Goal: Task Accomplishment & Management: Manage account settings

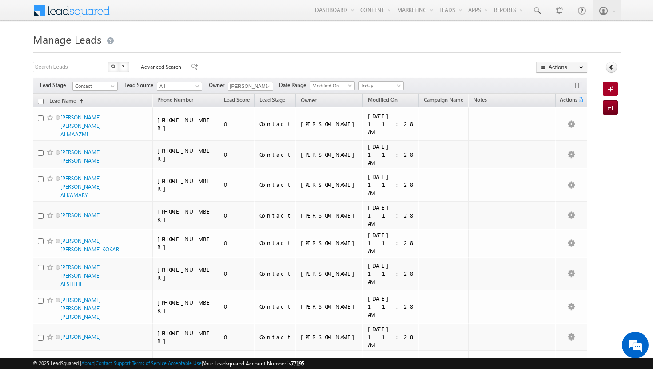
click at [39, 102] on input "checkbox" at bounding box center [41, 102] width 6 height 6
checkbox input "true"
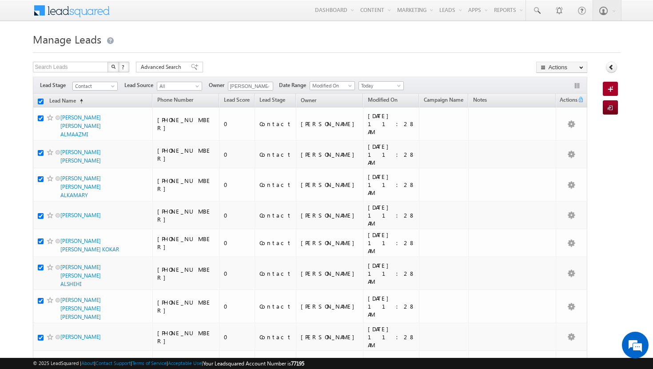
checkbox input "true"
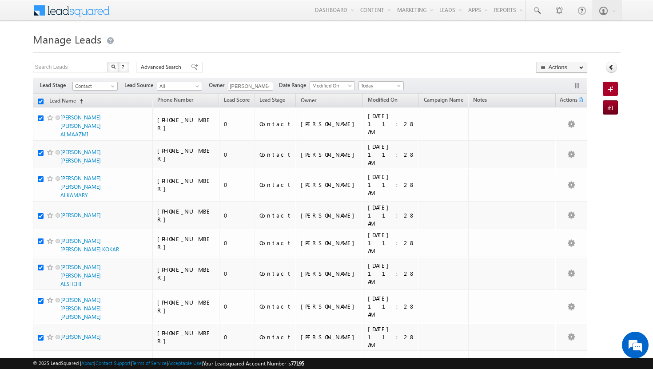
checkbox input "true"
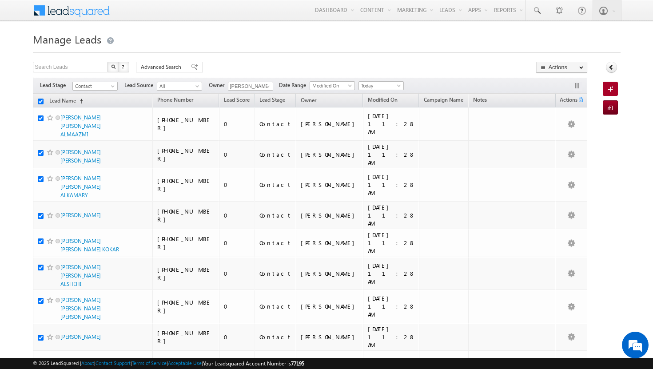
checkbox input "true"
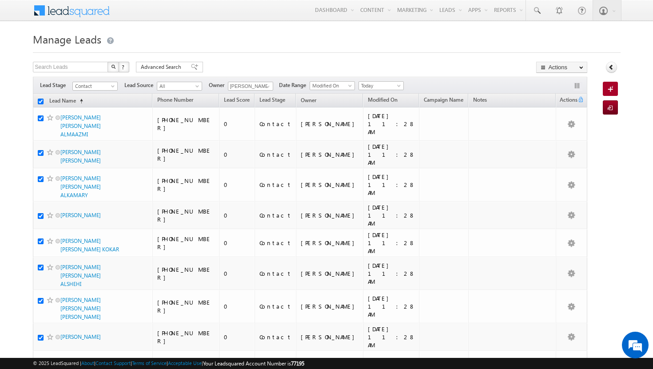
checkbox input "true"
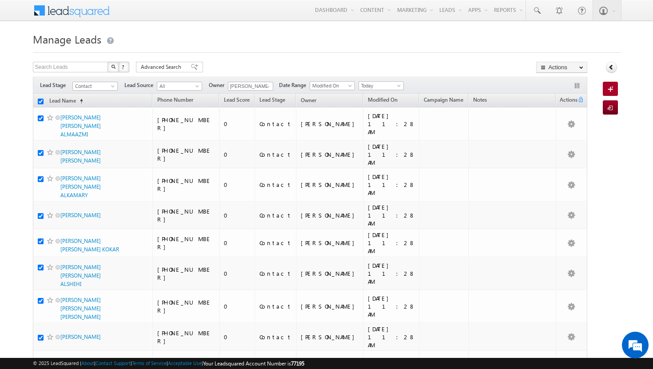
checkbox input "true"
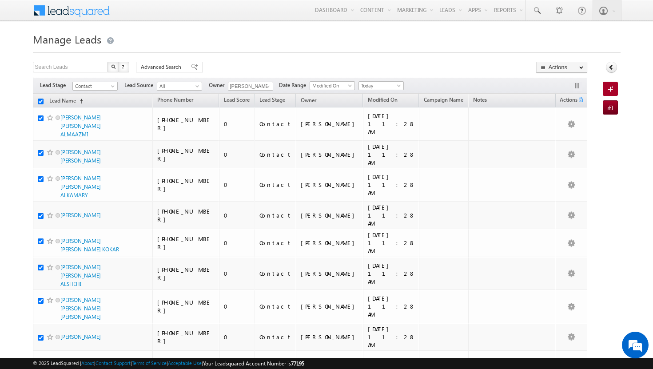
checkbox input "true"
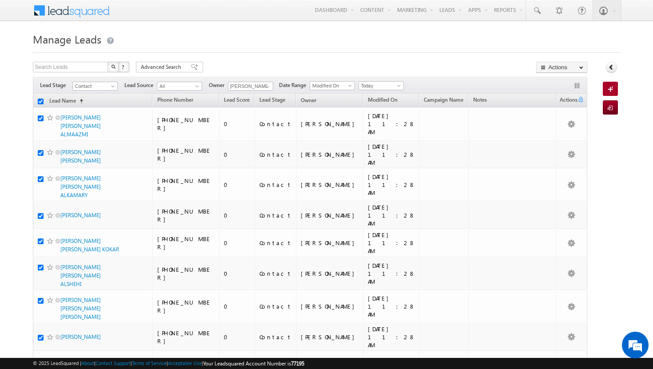
checkbox input "true"
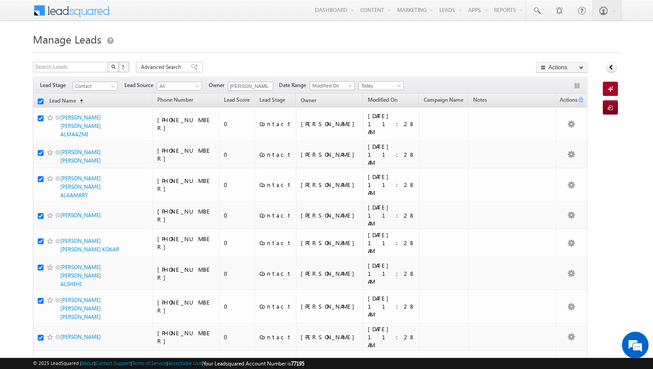
checkbox input "true"
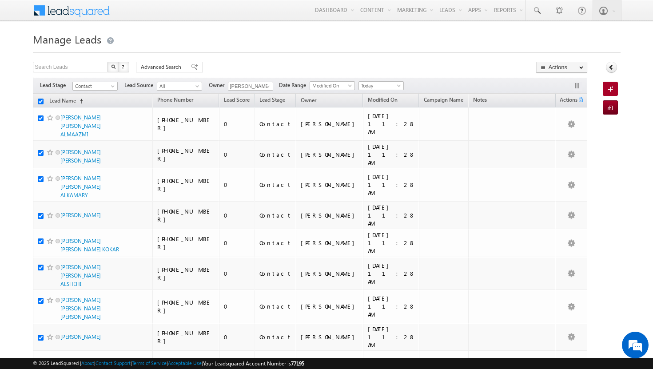
checkbox input "true"
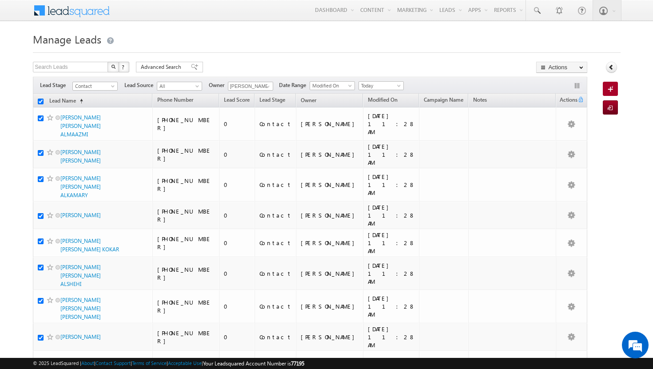
checkbox input "true"
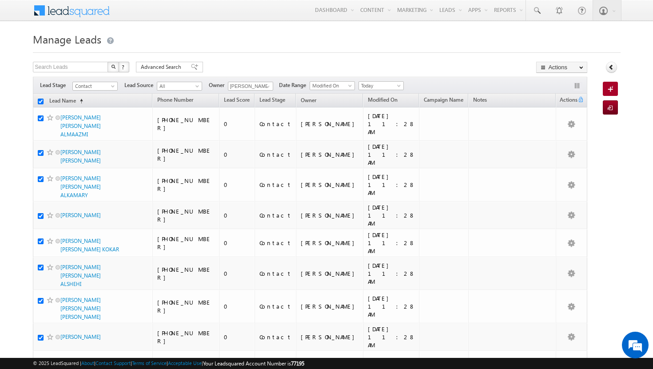
checkbox input "true"
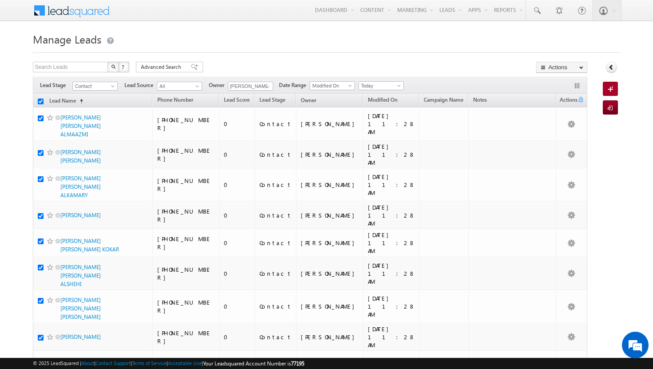
checkbox input "true"
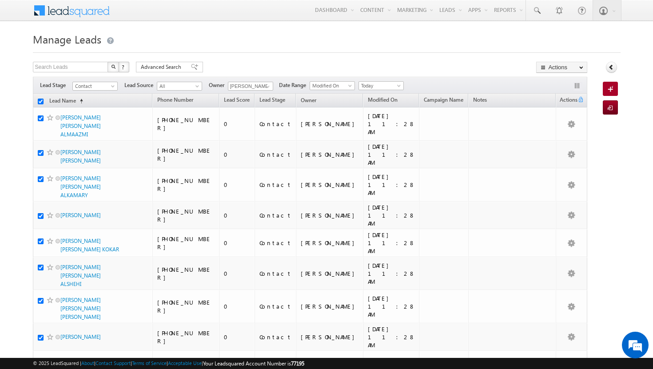
checkbox input "true"
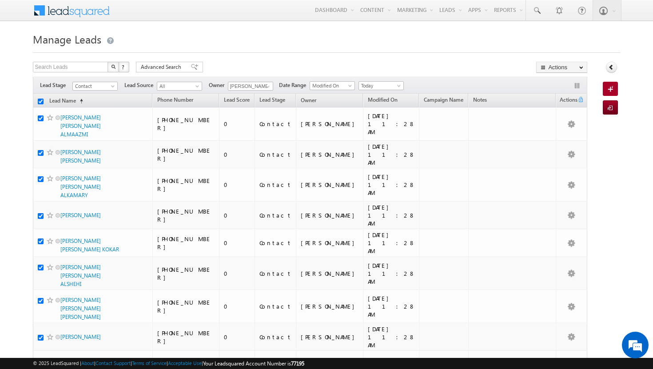
checkbox input "true"
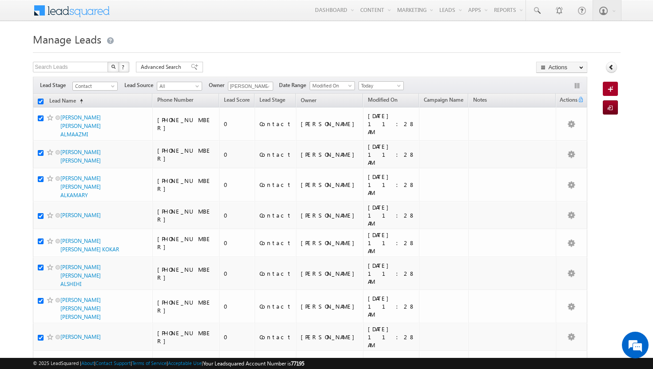
checkbox input "true"
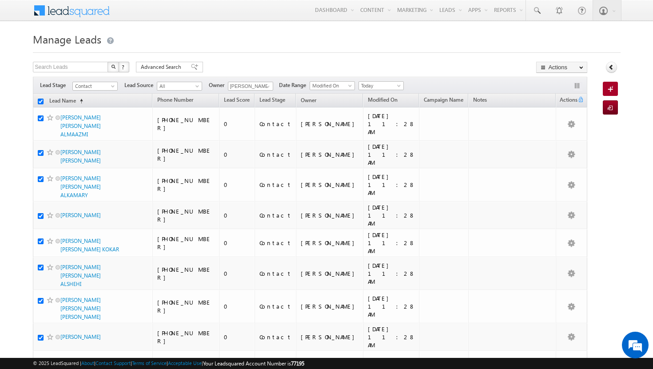
checkbox input "true"
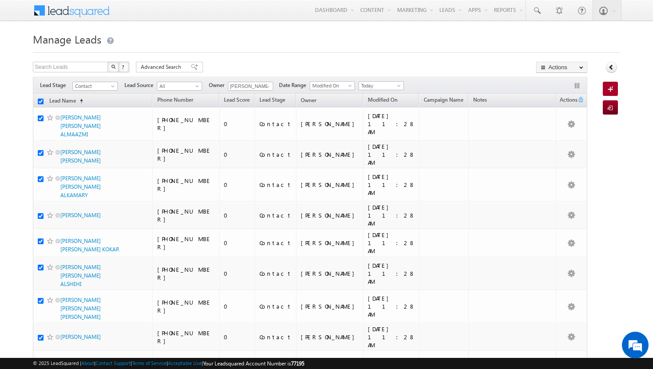
checkbox input "true"
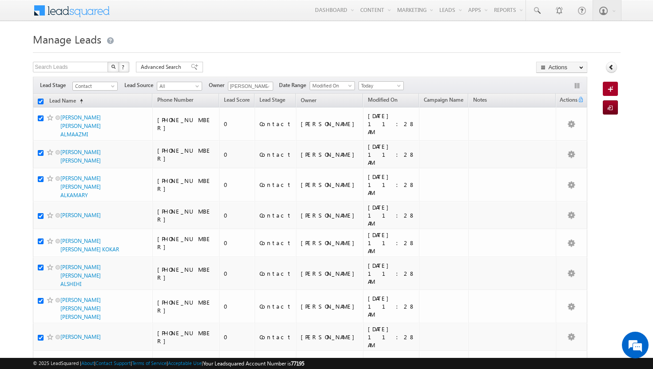
checkbox input "true"
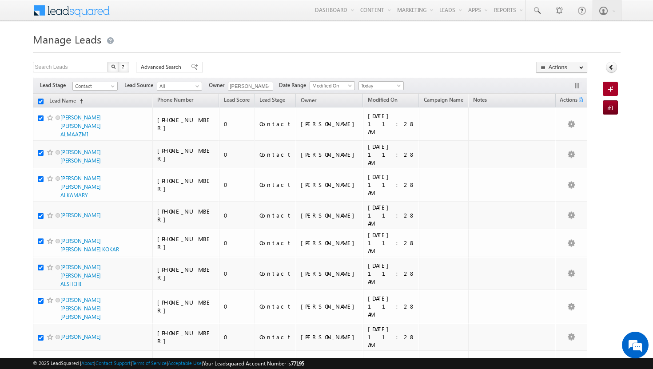
checkbox input "true"
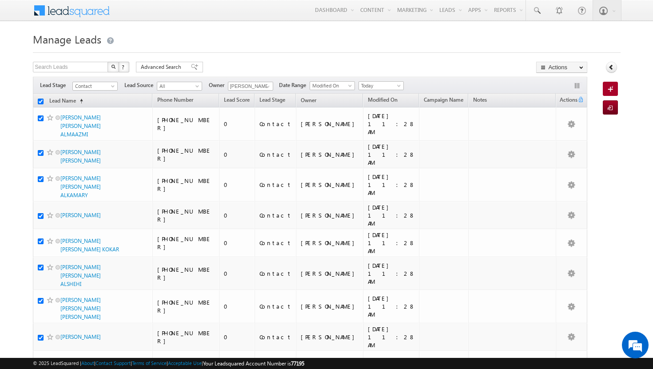
checkbox input "true"
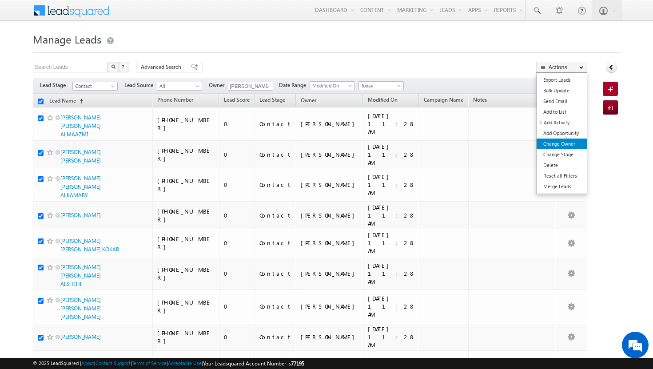
click at [578, 146] on link "Change Owner" at bounding box center [562, 144] width 50 height 11
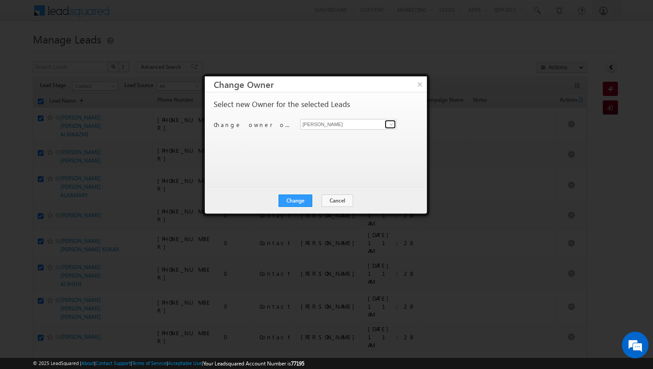
click at [395, 122] on span at bounding box center [391, 124] width 7 height 7
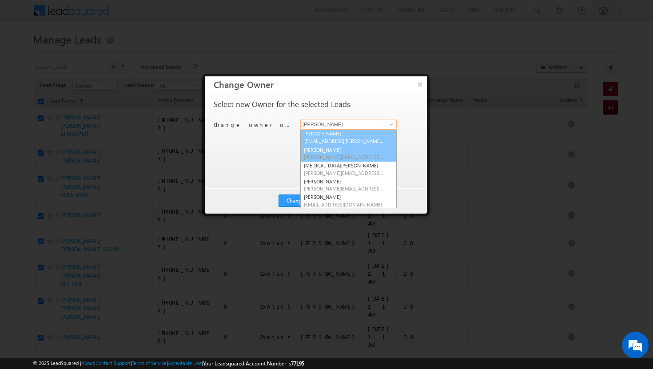
scroll to position [79, 0]
click at [325, 140] on span "[EMAIL_ADDRESS][PERSON_NAME][DOMAIN_NAME]" at bounding box center [344, 142] width 80 height 7
type input "[PERSON_NAME]"
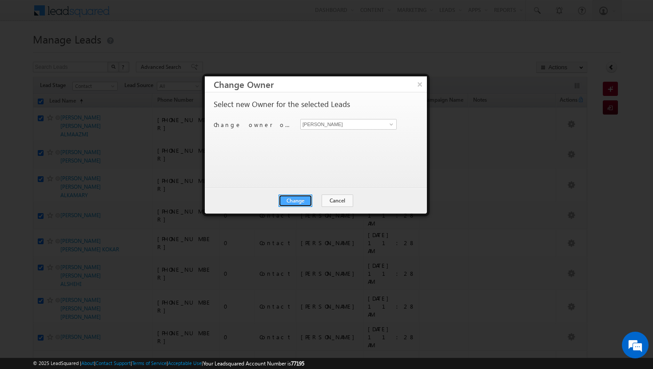
click at [292, 200] on button "Change" at bounding box center [296, 201] width 34 height 12
click at [315, 201] on button "Close" at bounding box center [317, 201] width 28 height 12
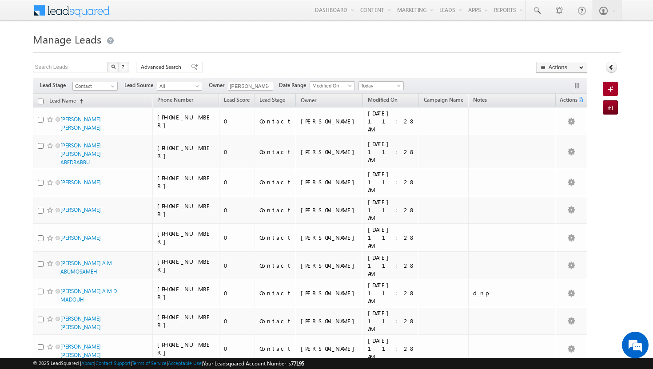
click at [42, 100] on input "checkbox" at bounding box center [41, 102] width 6 height 6
checkbox input "true"
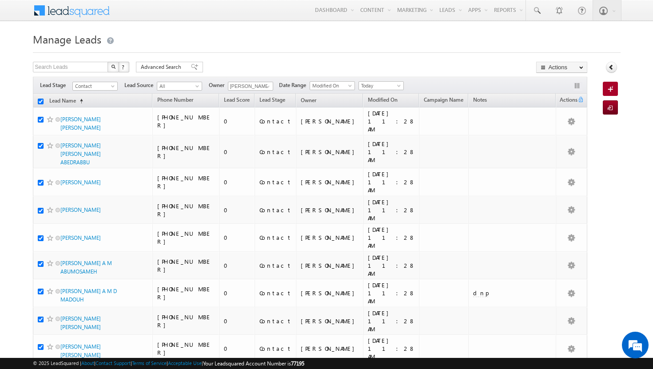
checkbox input "true"
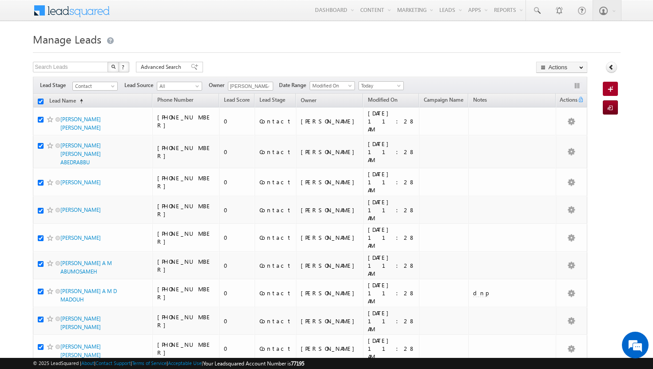
checkbox input "true"
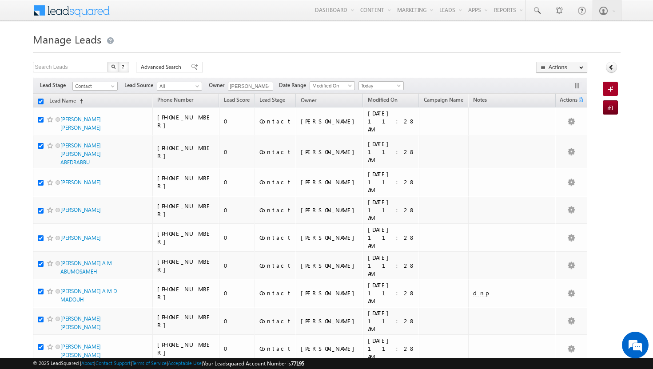
checkbox input "true"
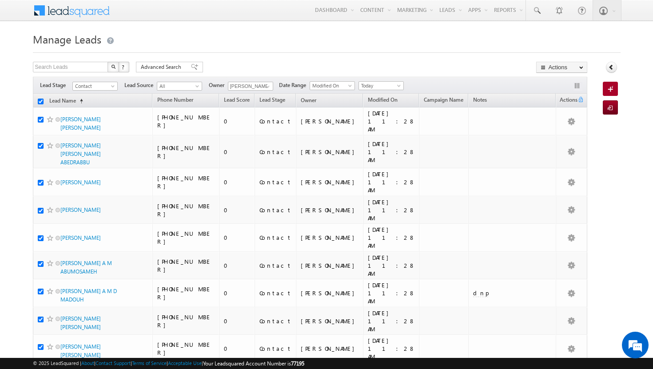
checkbox input "true"
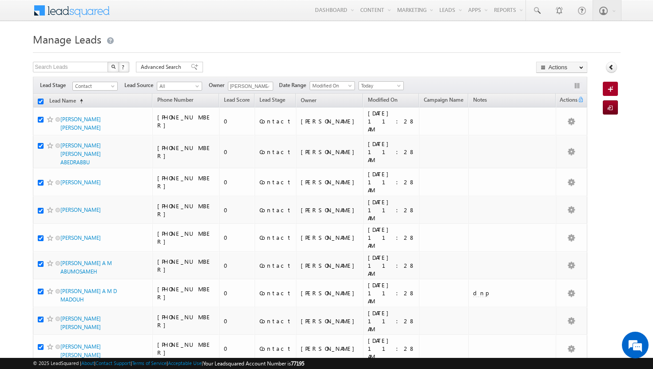
checkbox input "true"
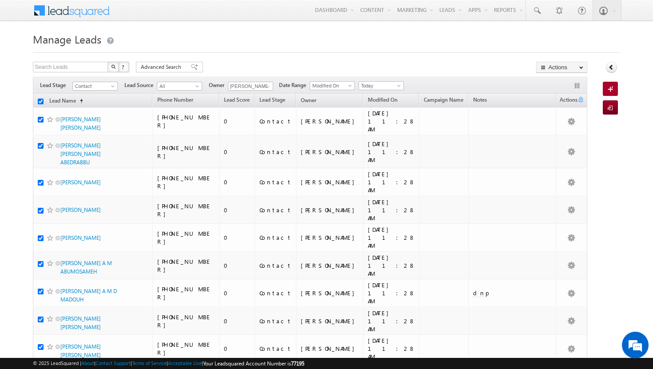
checkbox input "true"
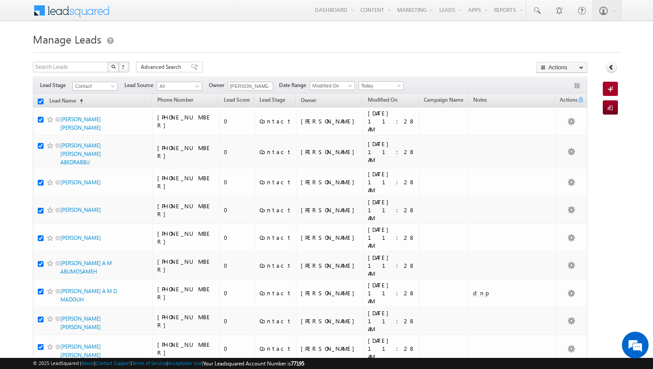
checkbox input "true"
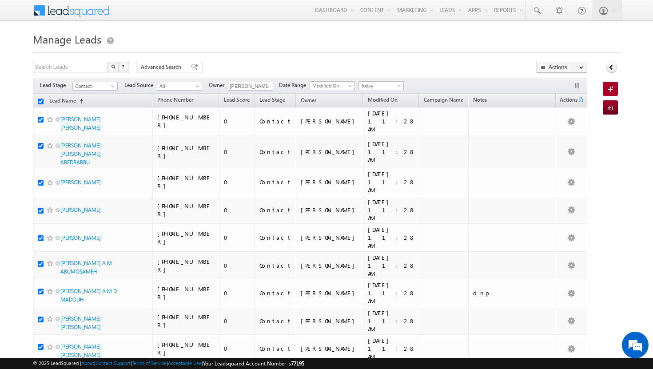
checkbox input "true"
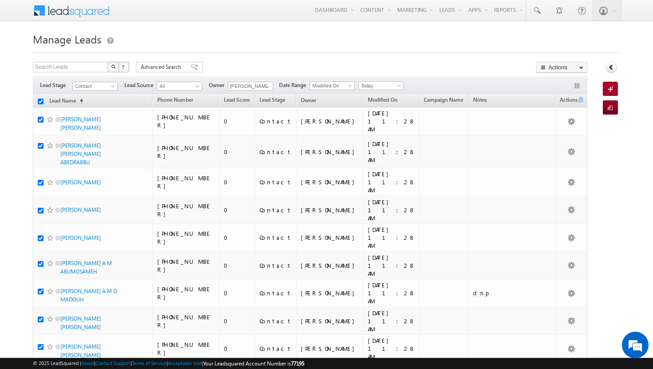
checkbox input "true"
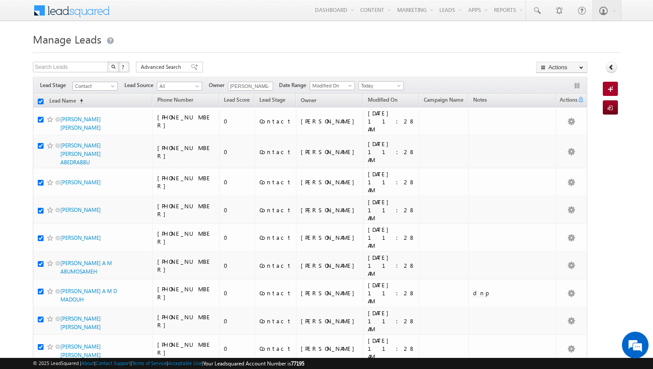
checkbox input "true"
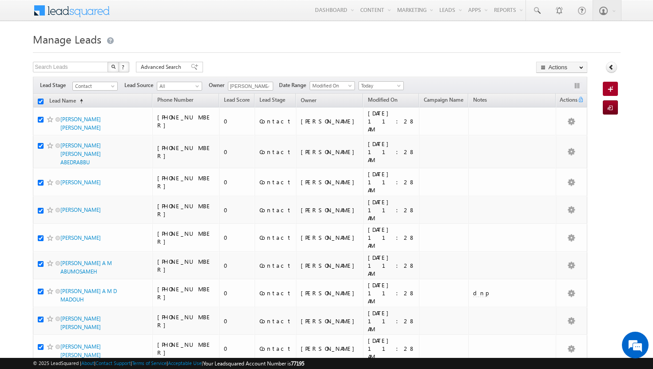
checkbox input "true"
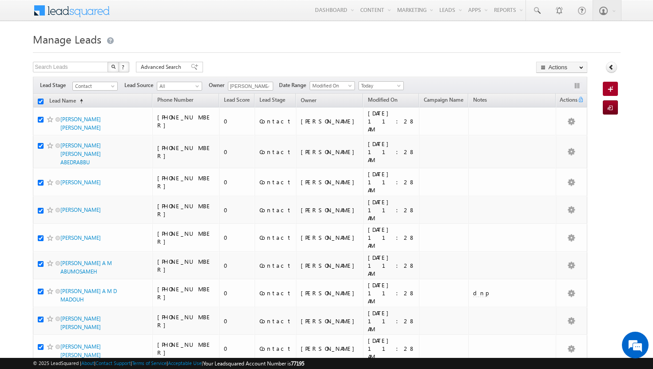
checkbox input "true"
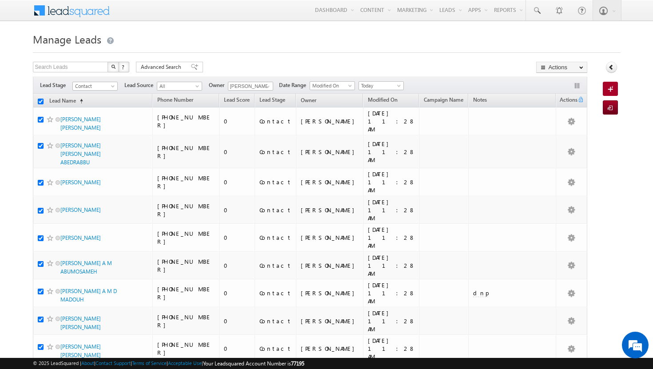
checkbox input "true"
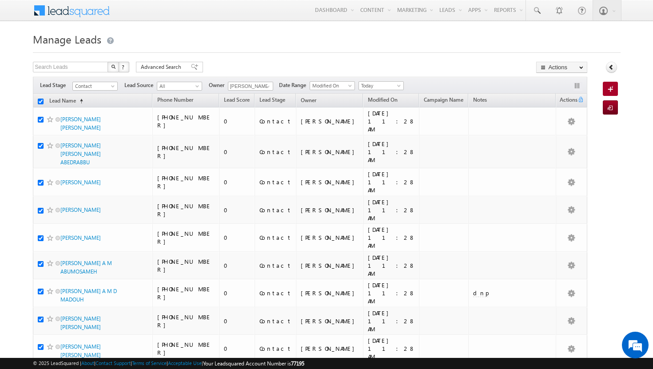
checkbox input "true"
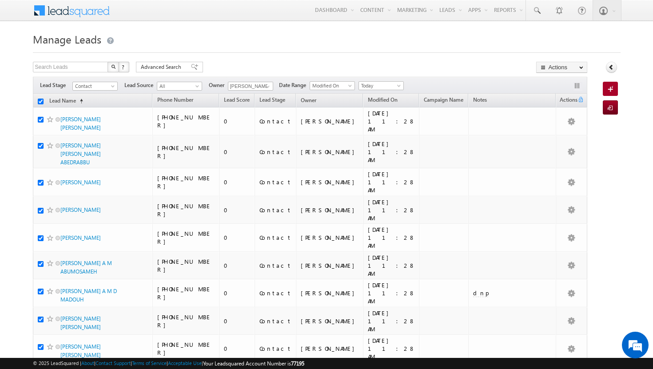
checkbox input "true"
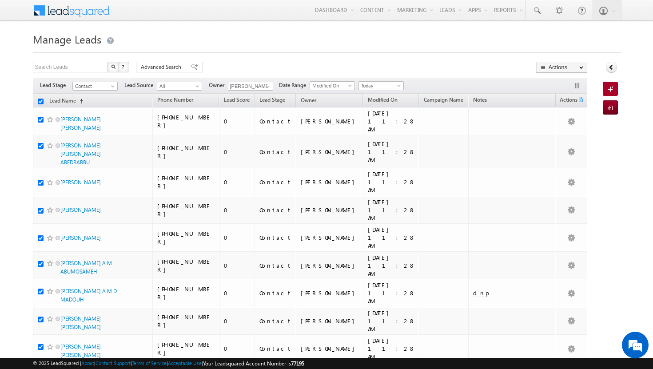
checkbox input "true"
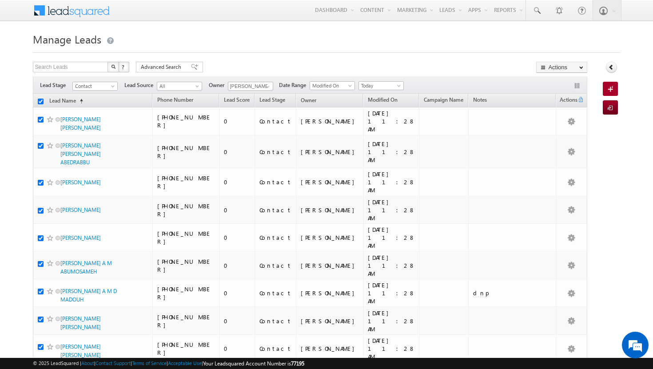
checkbox input "true"
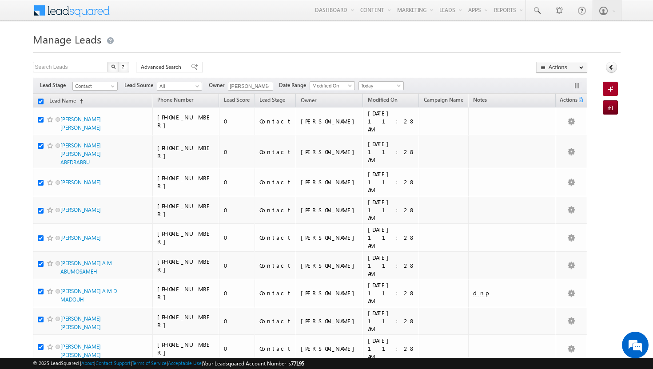
checkbox input "true"
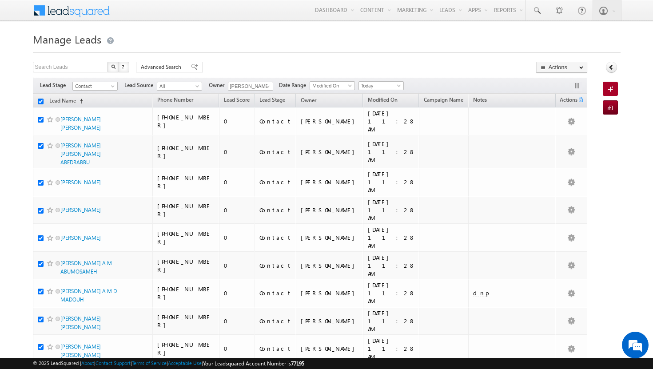
checkbox input "true"
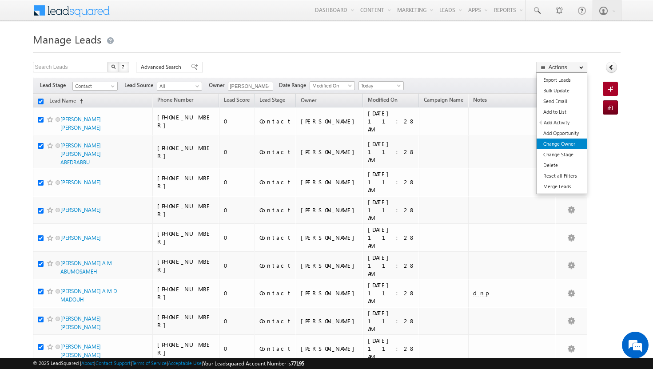
click at [567, 142] on link "Change Owner" at bounding box center [562, 144] width 50 height 11
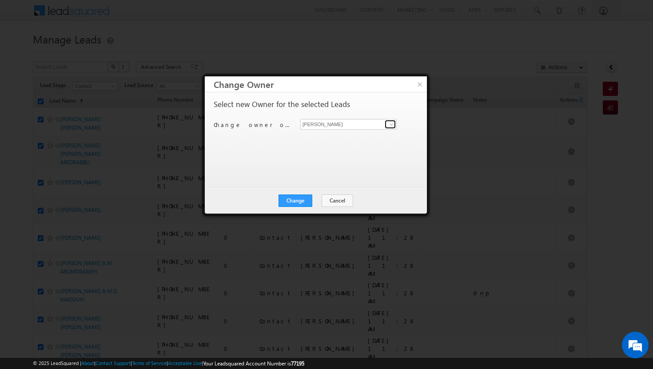
click at [394, 124] on span at bounding box center [391, 124] width 7 height 7
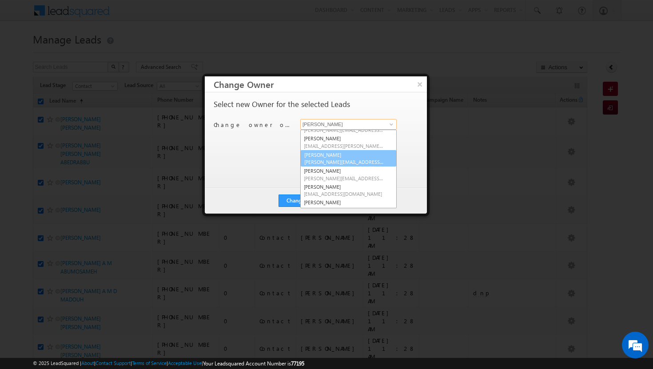
scroll to position [0, 0]
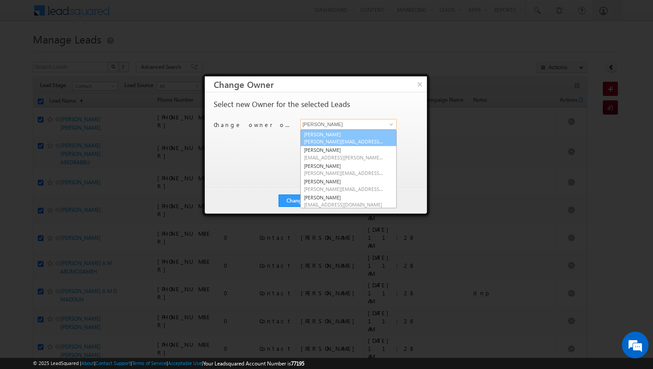
click at [341, 135] on link "[PERSON_NAME][DEMOGRAPHIC_DATA] [PERSON_NAME][EMAIL_ADDRESS][DOMAIN_NAME]" at bounding box center [348, 138] width 96 height 17
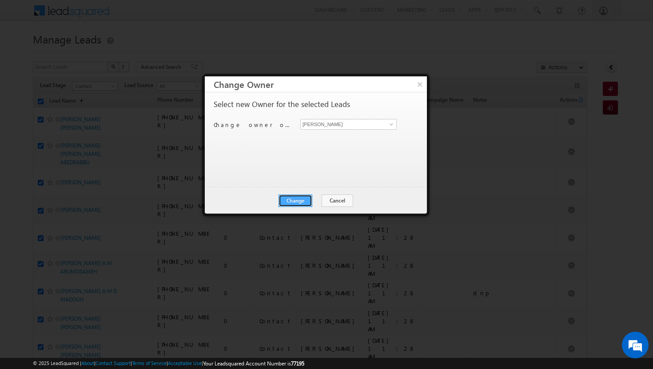
click at [292, 201] on button "Change" at bounding box center [296, 201] width 34 height 12
click at [307, 201] on button "Close" at bounding box center [317, 201] width 28 height 12
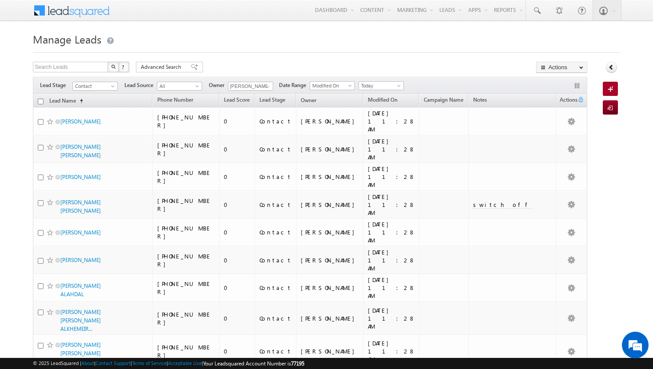
click at [39, 103] on input "checkbox" at bounding box center [41, 102] width 6 height 6
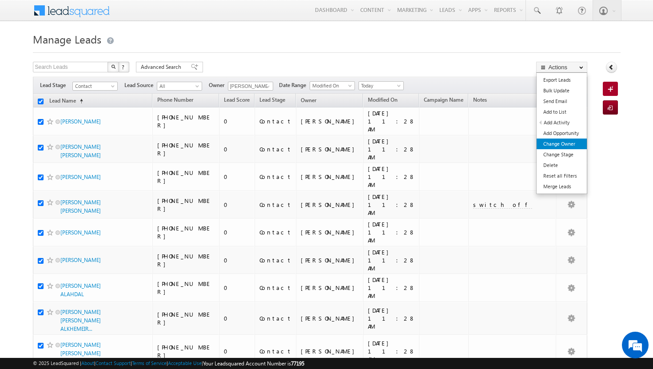
click at [573, 147] on link "Change Owner" at bounding box center [562, 144] width 50 height 11
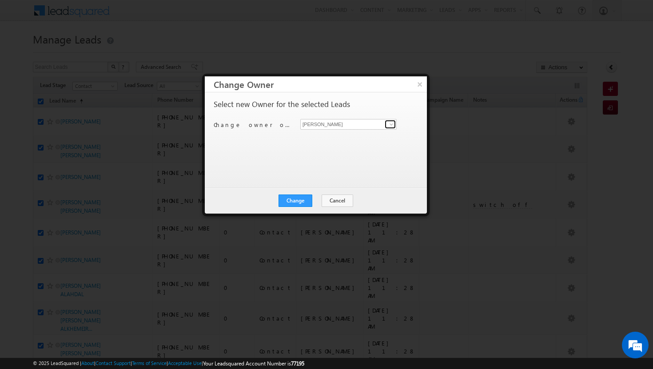
click at [392, 123] on span at bounding box center [391, 124] width 7 height 7
click at [358, 140] on span "[PERSON_NAME][EMAIL_ADDRESS][DOMAIN_NAME]" at bounding box center [344, 141] width 80 height 7
click at [301, 199] on button "Change" at bounding box center [296, 201] width 34 height 12
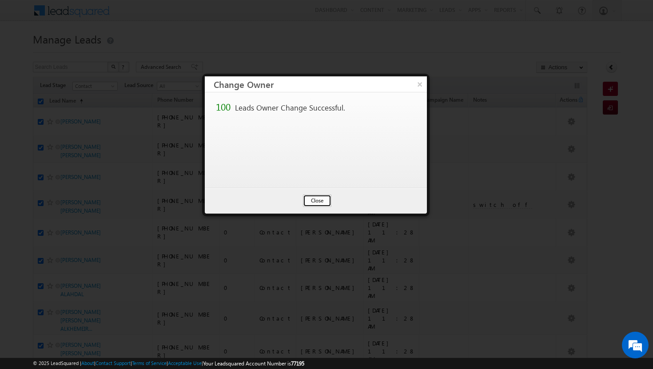
click at [313, 199] on button "Close" at bounding box center [317, 201] width 28 height 12
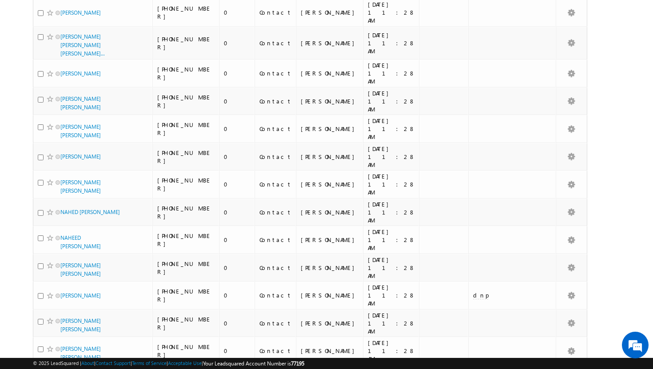
scroll to position [2164, 0]
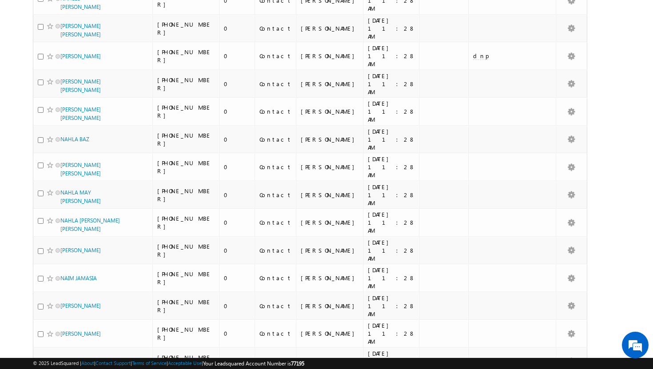
click at [67, 347] on li "50" at bounding box center [62, 344] width 21 height 9
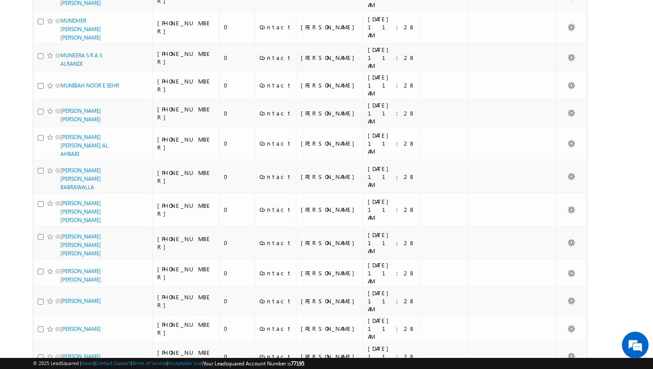
scroll to position [0, 0]
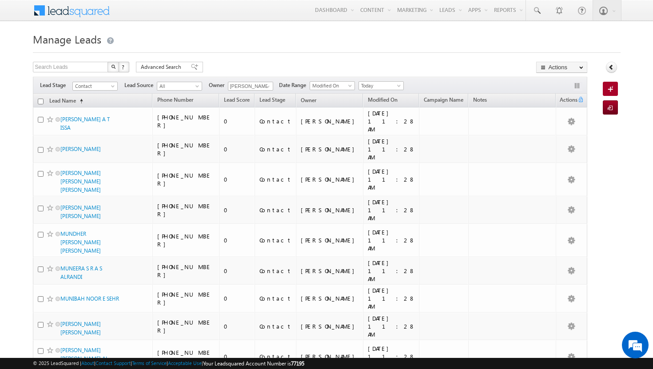
click at [43, 100] on th "Lead Name (sorted ascending)" at bounding box center [93, 101] width 120 height 14
click at [40, 100] on input "checkbox" at bounding box center [41, 102] width 6 height 6
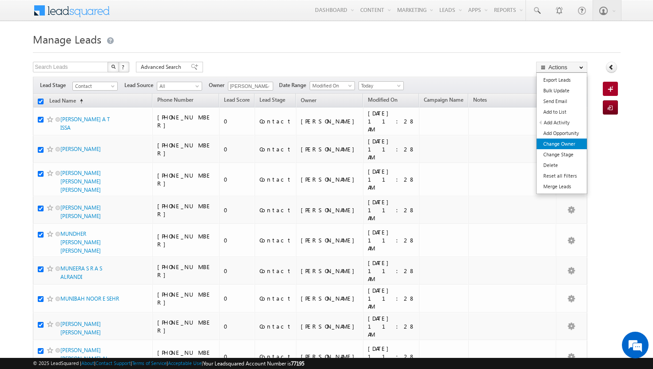
click at [547, 147] on link "Change Owner" at bounding box center [562, 144] width 50 height 11
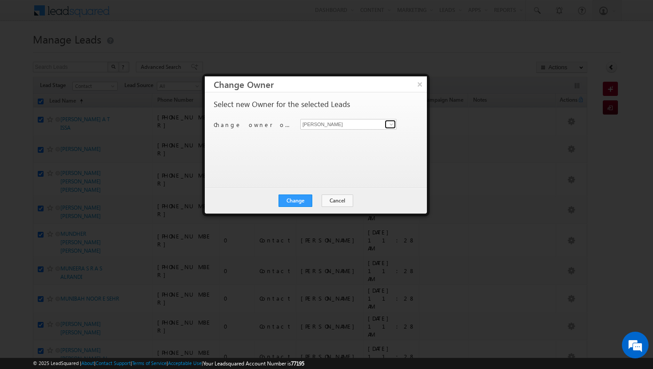
click at [390, 121] on span at bounding box center [391, 124] width 7 height 7
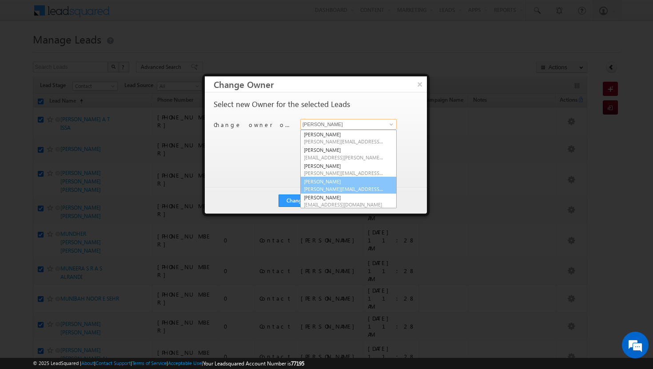
click at [343, 186] on span "[PERSON_NAME][EMAIL_ADDRESS][DOMAIN_NAME]" at bounding box center [344, 189] width 80 height 7
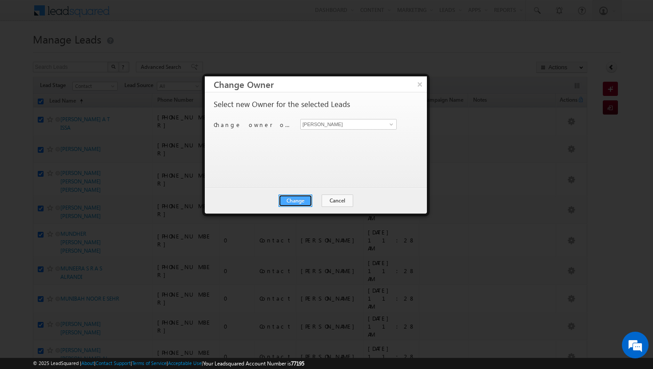
click at [298, 199] on button "Change" at bounding box center [296, 201] width 34 height 12
click at [316, 199] on button "Close" at bounding box center [317, 201] width 28 height 12
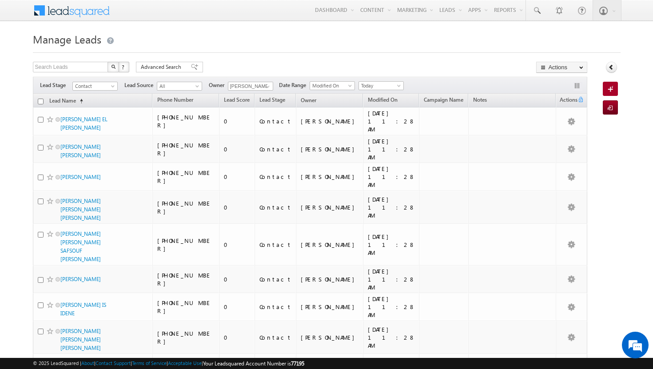
click at [43, 102] on input "checkbox" at bounding box center [41, 102] width 6 height 6
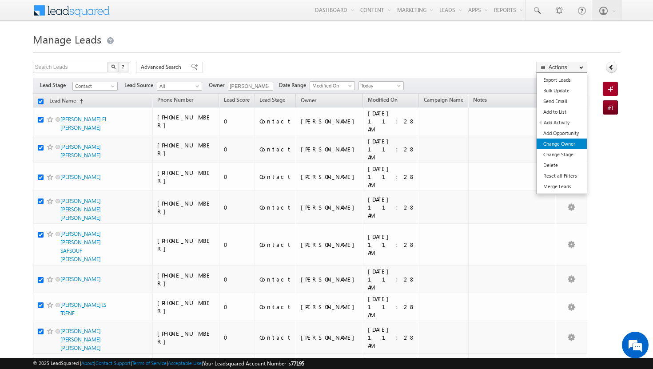
click at [551, 142] on link "Change Owner" at bounding box center [562, 144] width 50 height 11
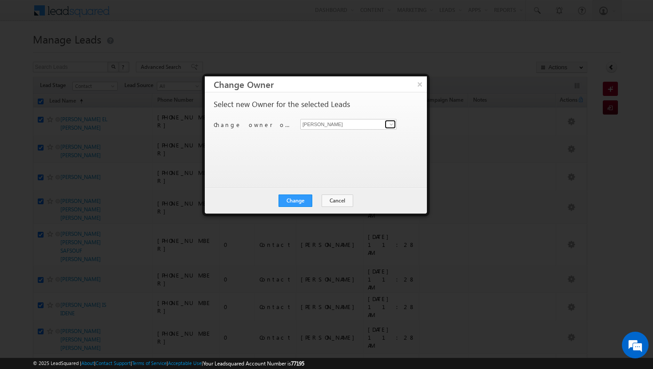
click at [393, 123] on span at bounding box center [391, 124] width 7 height 7
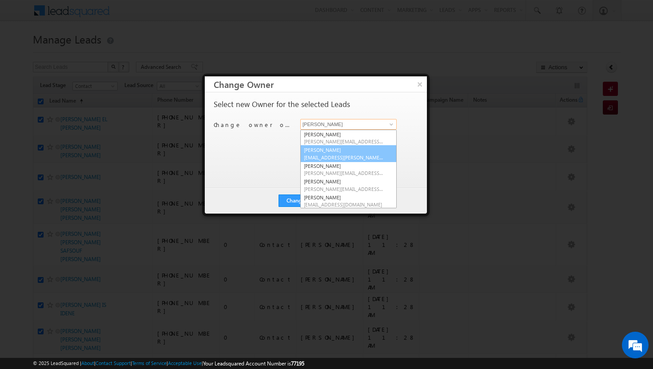
click at [360, 152] on link "Afeef Mohammad [EMAIL_ADDRESS][PERSON_NAME][DOMAIN_NAME]" at bounding box center [348, 153] width 96 height 17
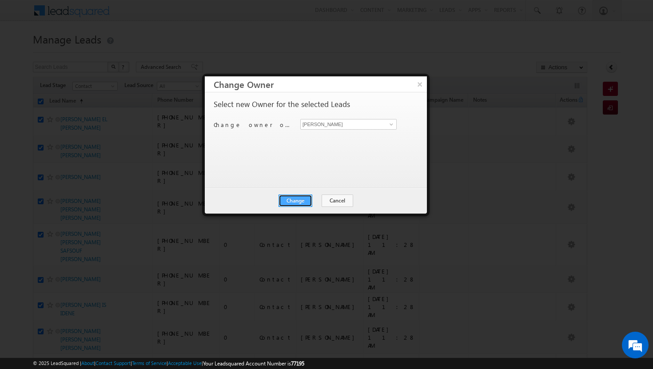
click at [307, 196] on button "Change" at bounding box center [296, 201] width 34 height 12
click at [323, 200] on button "Close" at bounding box center [317, 201] width 28 height 12
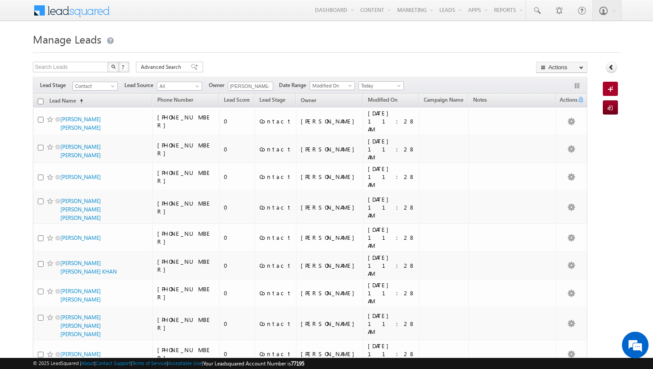
click at [40, 103] on input "checkbox" at bounding box center [41, 102] width 6 height 6
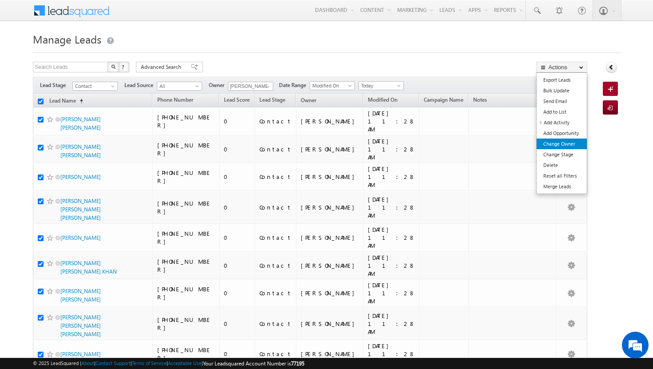
click at [559, 143] on link "Change Owner" at bounding box center [562, 144] width 50 height 11
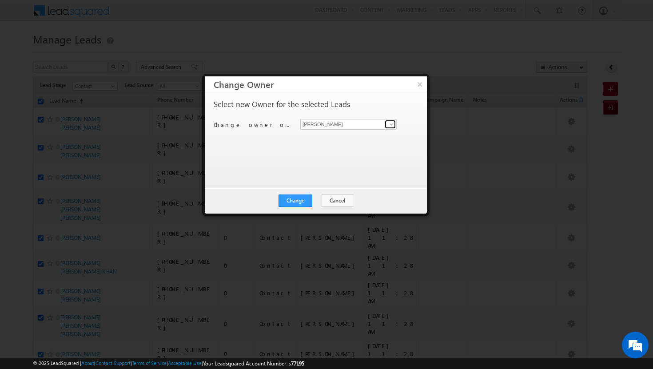
click at [390, 122] on span at bounding box center [391, 124] width 7 height 7
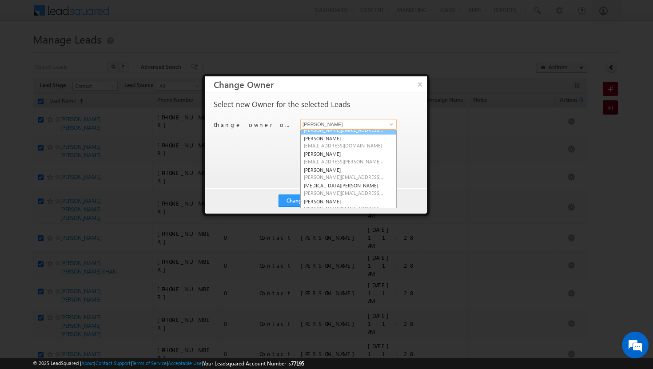
scroll to position [60, 0]
click at [369, 184] on link "[MEDICAL_DATA][PERSON_NAME] [MEDICAL_DATA][PERSON_NAME][EMAIL_ADDRESS][DOMAIN_N…" at bounding box center [348, 188] width 96 height 17
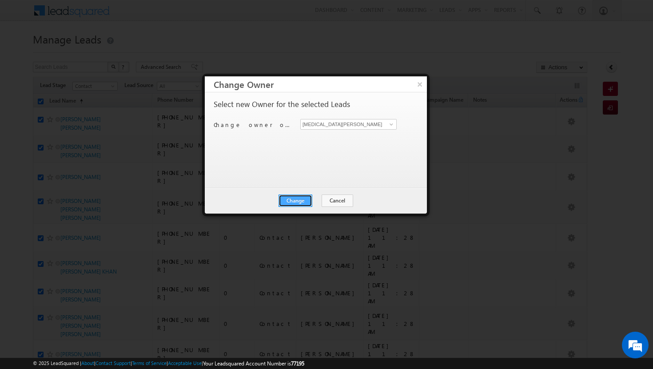
click at [284, 203] on button "Change" at bounding box center [296, 201] width 34 height 12
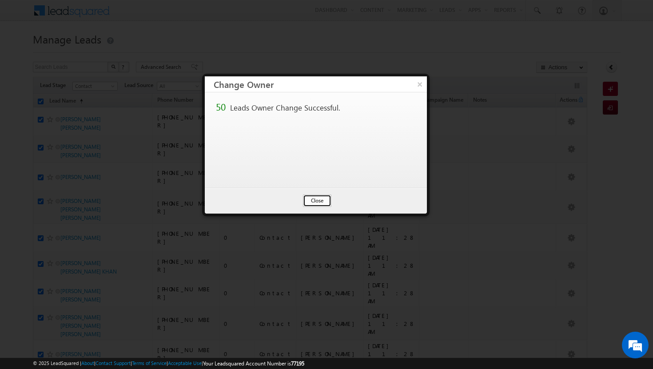
click at [320, 202] on button "Close" at bounding box center [317, 201] width 28 height 12
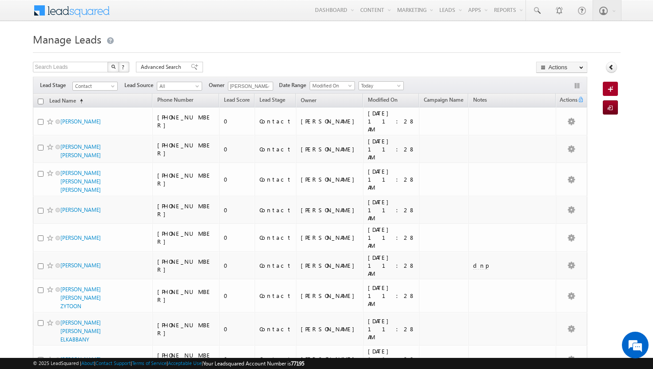
click at [40, 98] on th "Lead Name (sorted ascending)" at bounding box center [93, 101] width 120 height 14
click at [40, 100] on input "checkbox" at bounding box center [41, 102] width 6 height 6
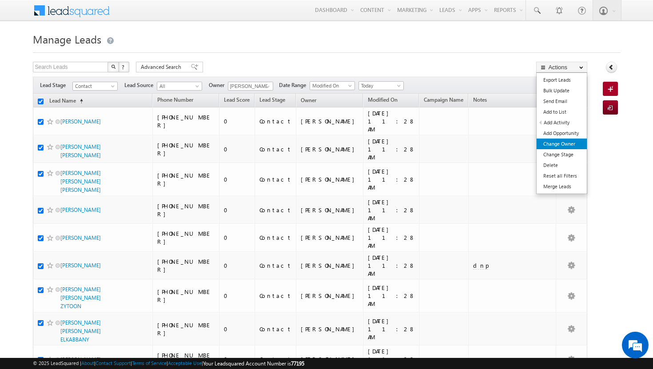
click at [570, 142] on link "Change Owner" at bounding box center [562, 144] width 50 height 11
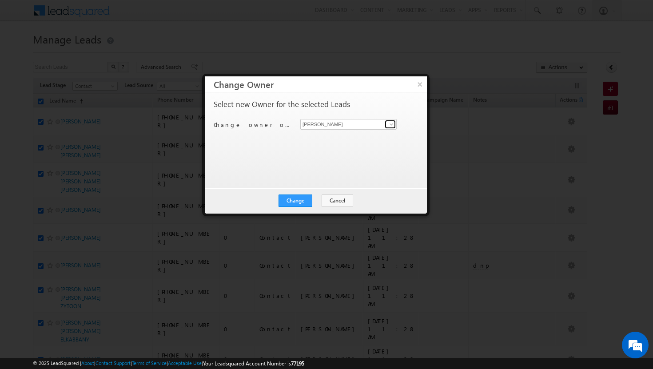
click at [391, 121] on span at bounding box center [391, 124] width 7 height 7
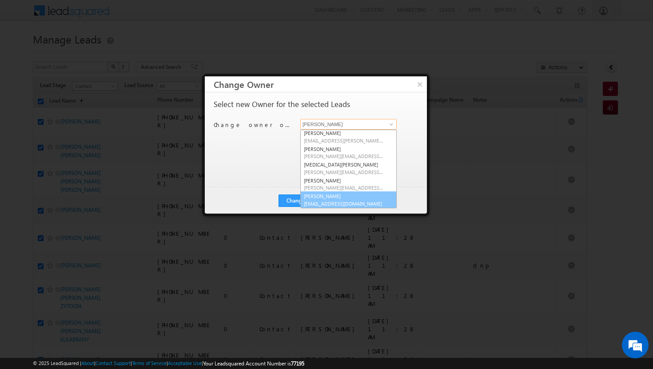
scroll to position [80, 0]
click at [342, 200] on span "[EMAIL_ADDRESS][DOMAIN_NAME]" at bounding box center [344, 203] width 80 height 7
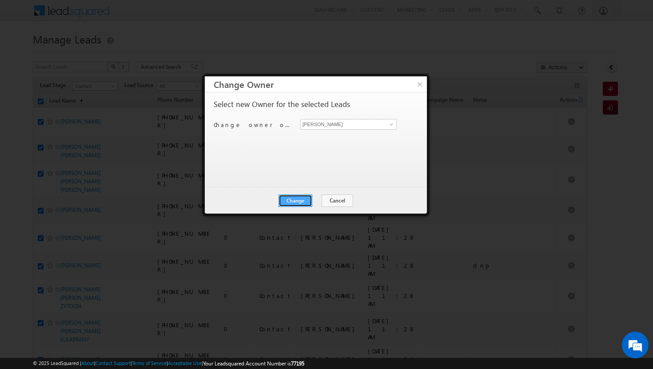
click at [309, 201] on button "Change" at bounding box center [296, 201] width 34 height 12
click at [319, 201] on button "Close" at bounding box center [317, 201] width 28 height 12
